Goal: Transaction & Acquisition: Purchase product/service

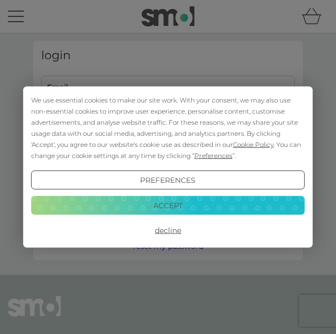
click at [76, 208] on button "Accept" at bounding box center [168, 204] width 274 height 19
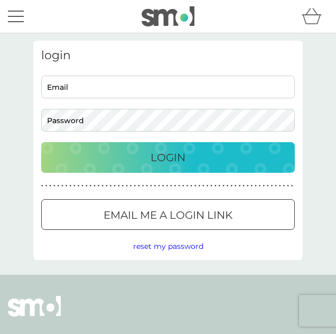
click at [58, 87] on input "Email" at bounding box center [167, 87] width 253 height 23
type input "[EMAIL_ADDRESS][DOMAIN_NAME]"
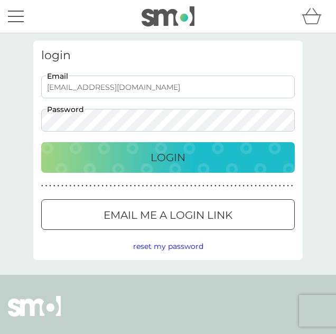
click at [41, 142] on button "Login" at bounding box center [167, 157] width 253 height 31
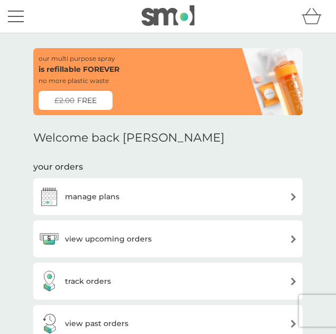
click at [125, 87] on div "our multi purpose spray is refillable FOREVER no more plastic waste £2.00 FREE" at bounding box center [86, 81] width 95 height 67
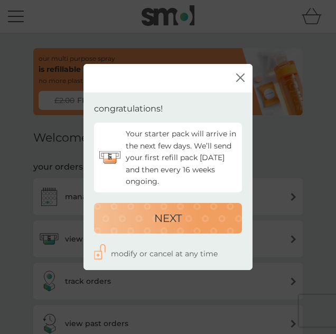
click at [174, 222] on p "NEXT" at bounding box center [167, 218] width 27 height 17
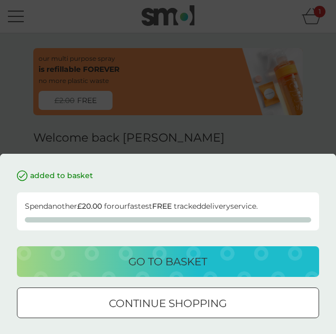
click at [220, 266] on div "go to basket" at bounding box center [167, 261] width 281 height 17
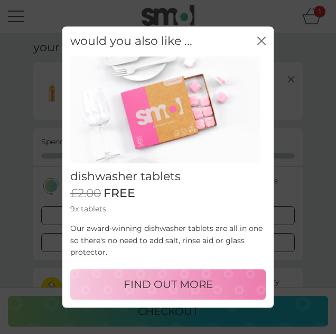
click at [259, 38] on icon "close" at bounding box center [260, 40] width 4 height 7
